Goal: Transaction & Acquisition: Purchase product/service

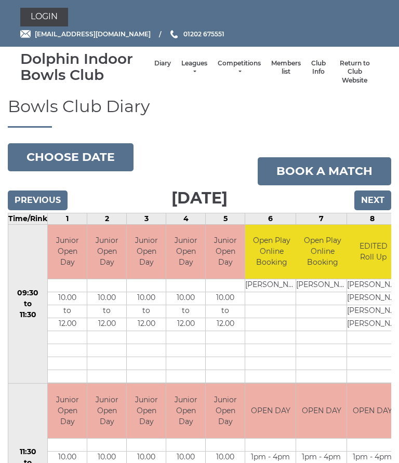
click at [45, 21] on link "Login" at bounding box center [44, 17] width 48 height 19
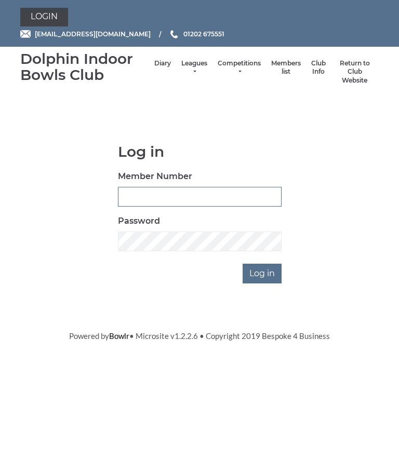
click at [129, 188] on input "Member Number" at bounding box center [200, 197] width 164 height 20
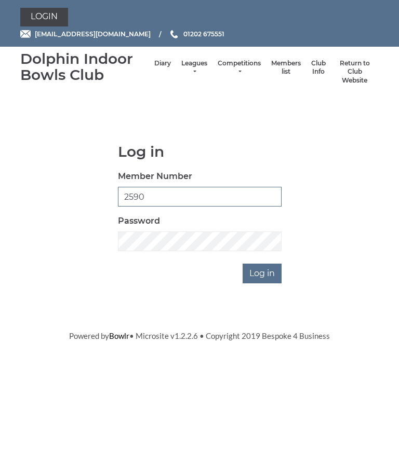
type input "2590"
click at [268, 270] on input "Log in" at bounding box center [261, 274] width 39 height 20
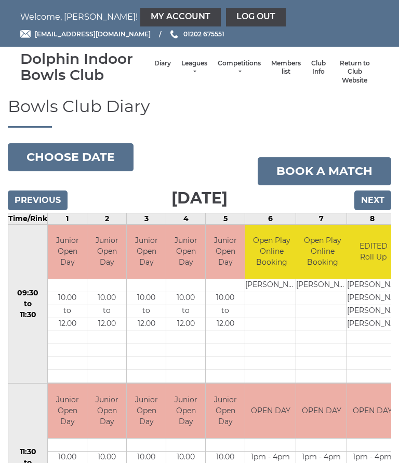
click at [140, 18] on link "My Account" at bounding box center [180, 17] width 80 height 19
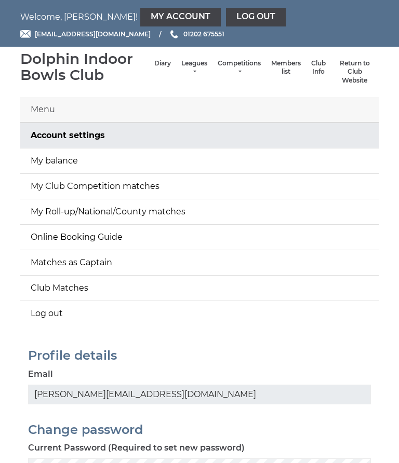
click at [46, 159] on link "My balance" at bounding box center [199, 160] width 358 height 25
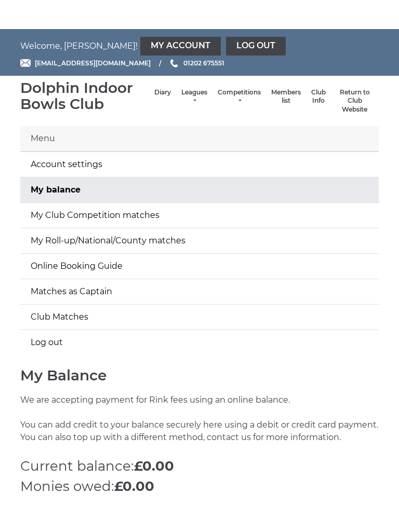
scroll to position [115, 0]
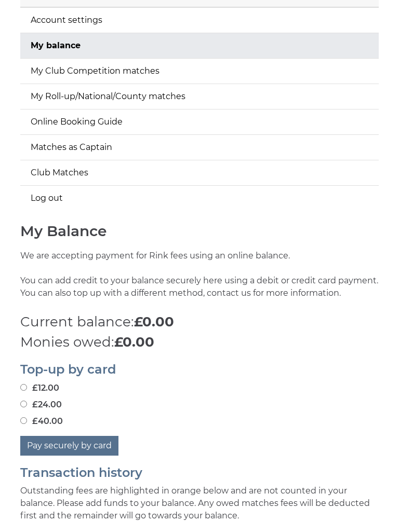
click at [23, 388] on input "£12.00" at bounding box center [23, 388] width 7 height 7
radio input "true"
click at [26, 385] on input "£12.00" at bounding box center [23, 388] width 7 height 7
click at [89, 444] on button "Pay securely by card" at bounding box center [69, 447] width 98 height 20
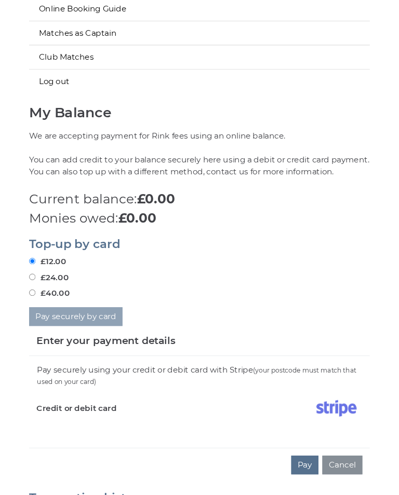
scroll to position [360, 0]
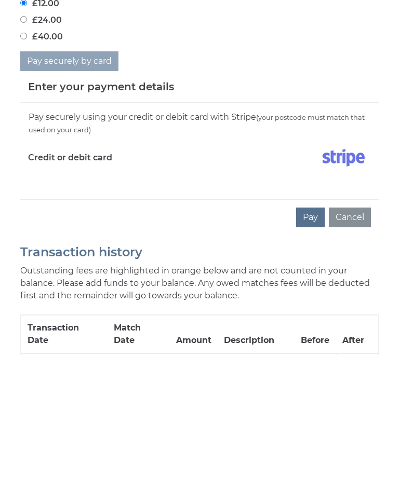
click at [321, 348] on button "Pay" at bounding box center [310, 358] width 29 height 20
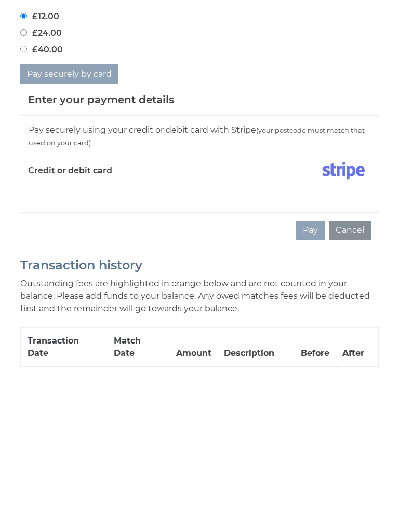
scroll to position [500, 0]
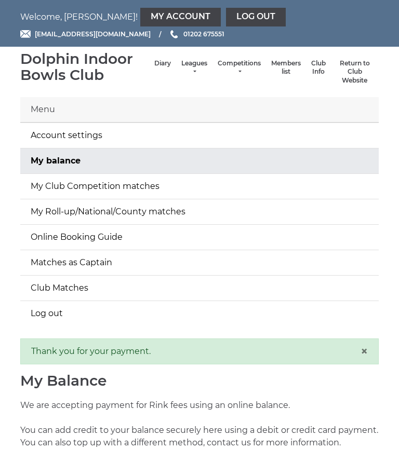
click at [226, 8] on link "Log out" at bounding box center [256, 17] width 60 height 19
click at [226, 16] on link "Log out" at bounding box center [256, 17] width 60 height 19
